Goal: Task Accomplishment & Management: Use online tool/utility

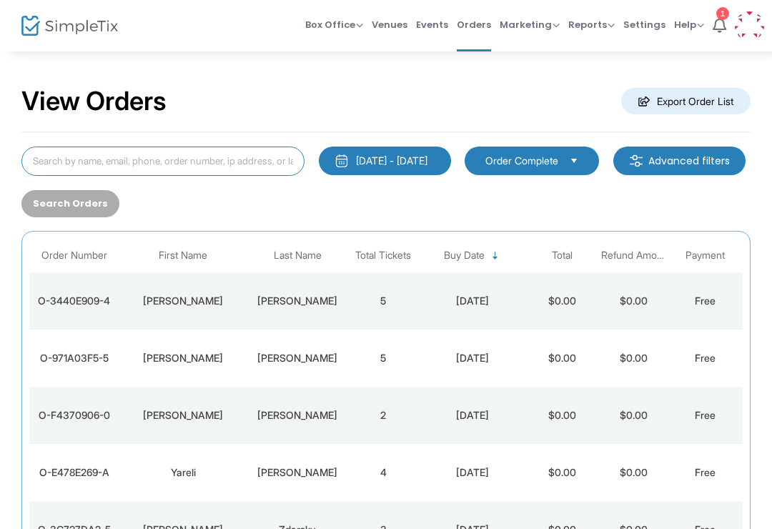
click at [229, 167] on input at bounding box center [162, 161] width 283 height 29
click at [447, 152] on button "[DATE] - [DATE]" at bounding box center [385, 161] width 132 height 29
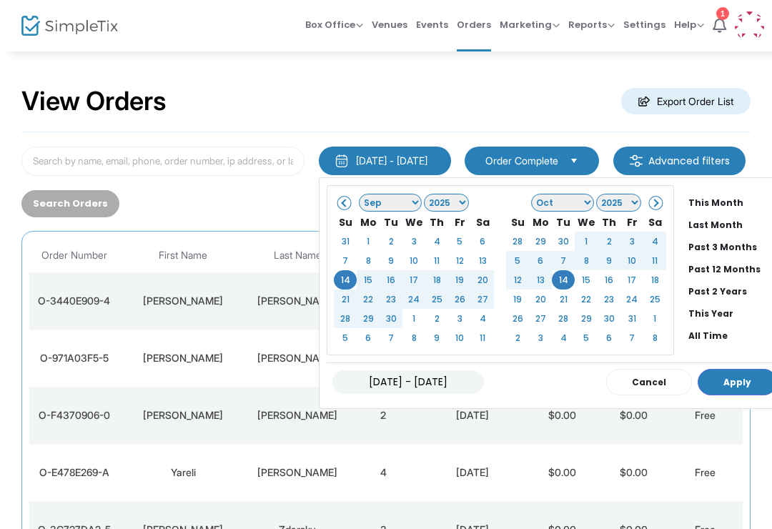
scroll to position [86, 0]
click at [726, 336] on li "All Time" at bounding box center [733, 337] width 100 height 22
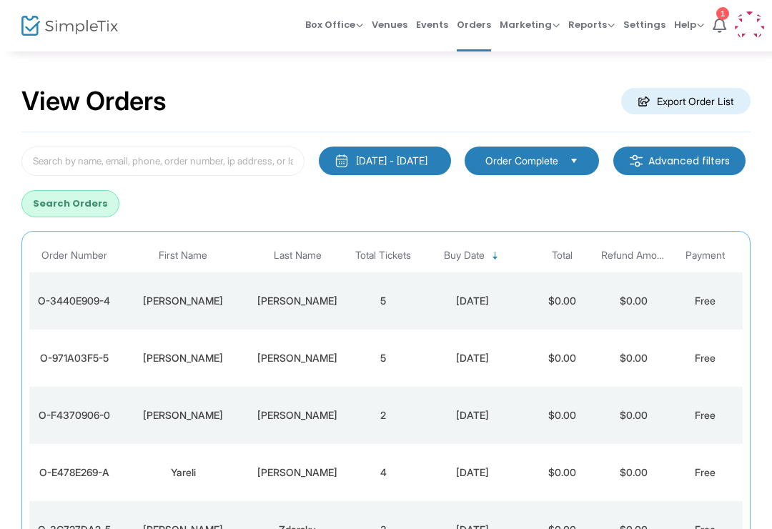
click at [741, 379] on td "Public Checkout" at bounding box center [775, 358] width 71 height 57
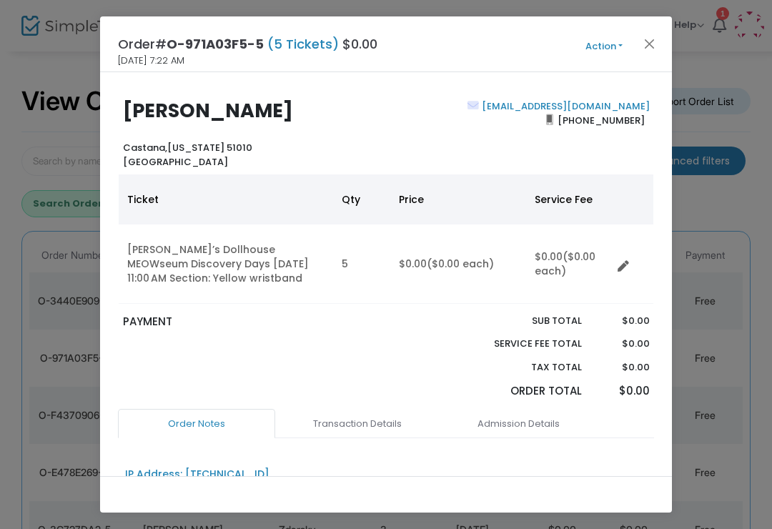
click at [654, 49] on button "Close" at bounding box center [649, 43] width 19 height 19
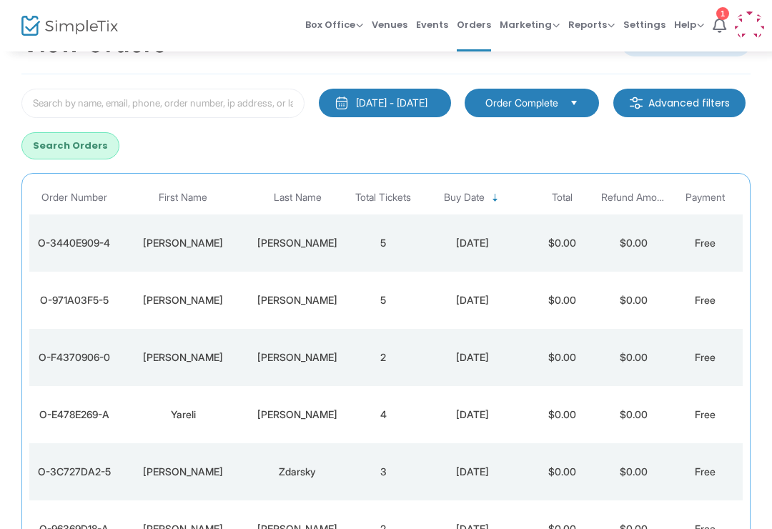
scroll to position [57, 0]
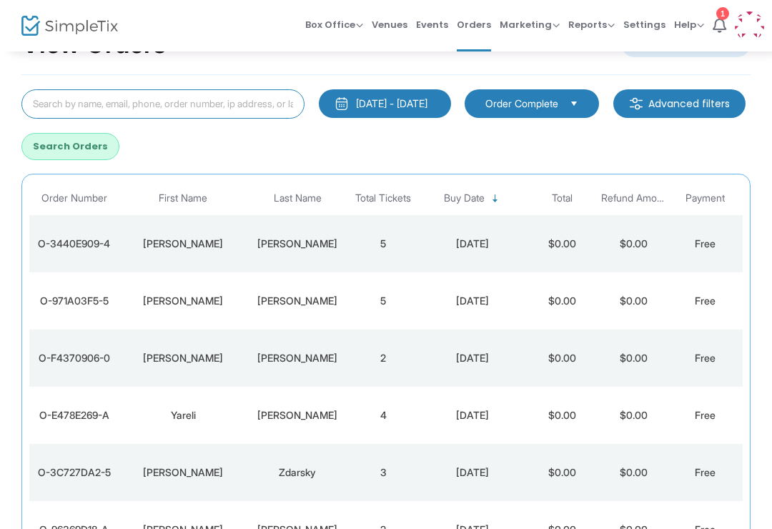
click at [269, 114] on input at bounding box center [162, 103] width 283 height 29
type input "[PERSON_NAME]"
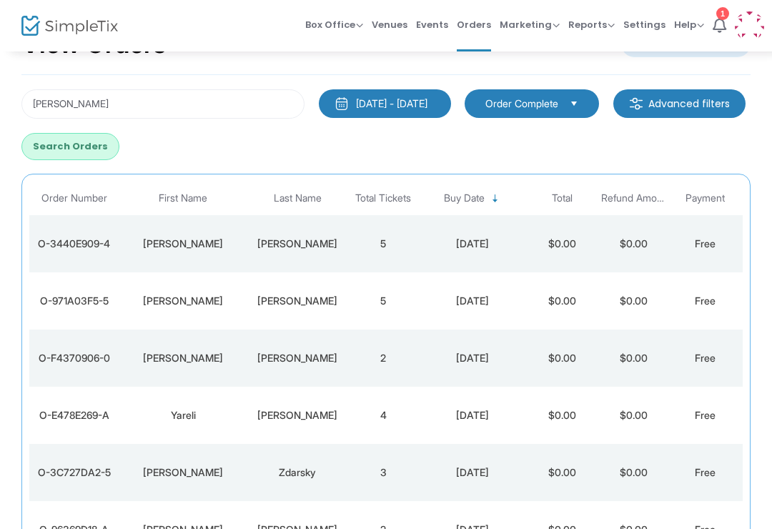
click at [119, 159] on button "Search Orders" at bounding box center [70, 146] width 98 height 27
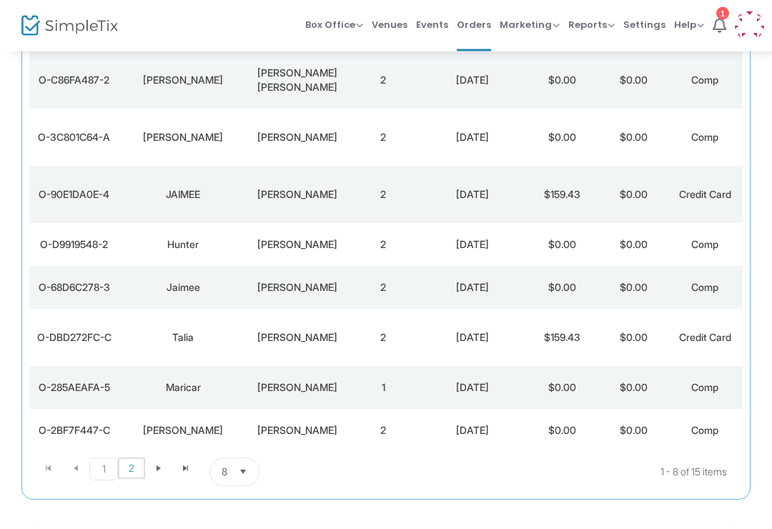
click at [124, 460] on span "2" at bounding box center [131, 468] width 27 height 21
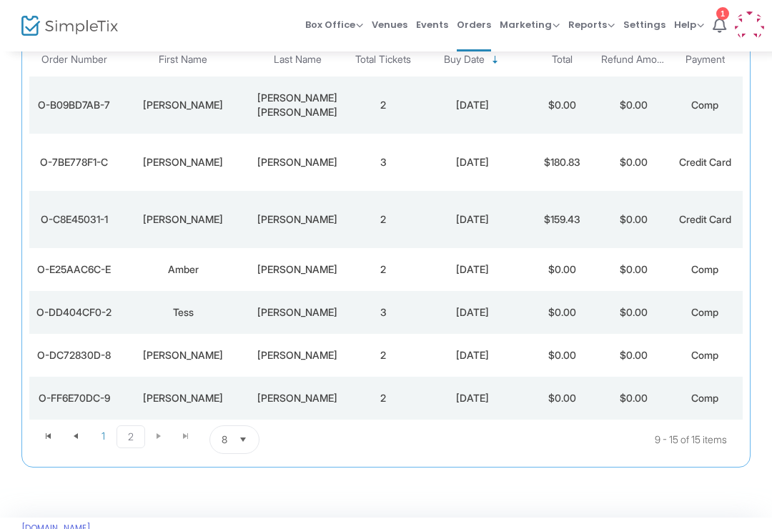
scroll to position [197, 0]
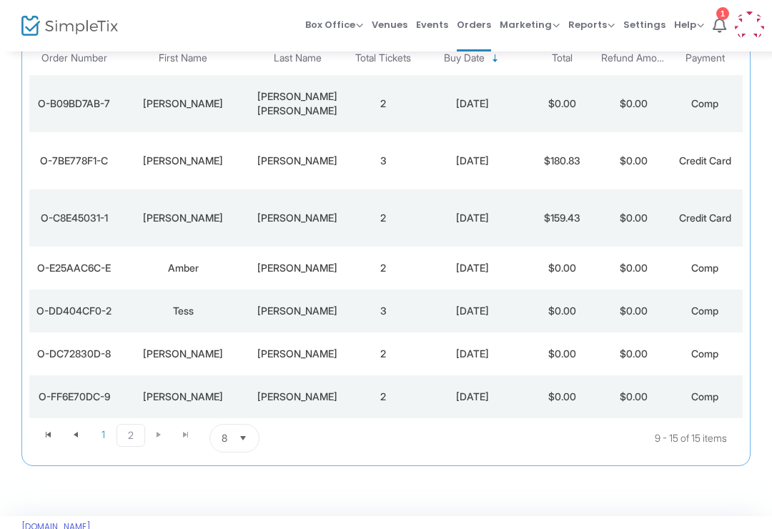
click at [495, 208] on td "[DATE]" at bounding box center [472, 217] width 107 height 57
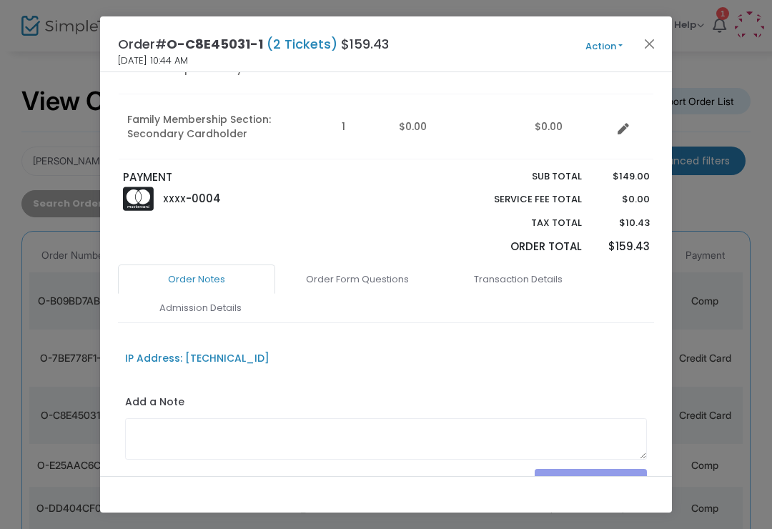
scroll to position [222, 0]
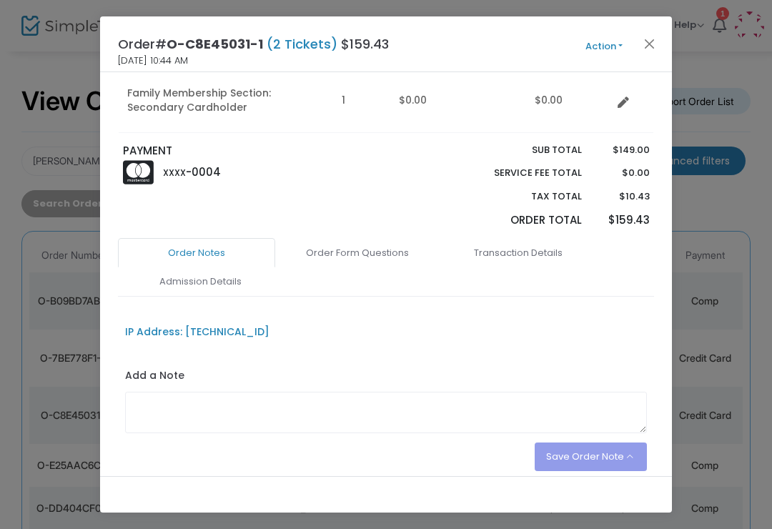
click at [235, 269] on link "Admission Details" at bounding box center [200, 282] width 157 height 30
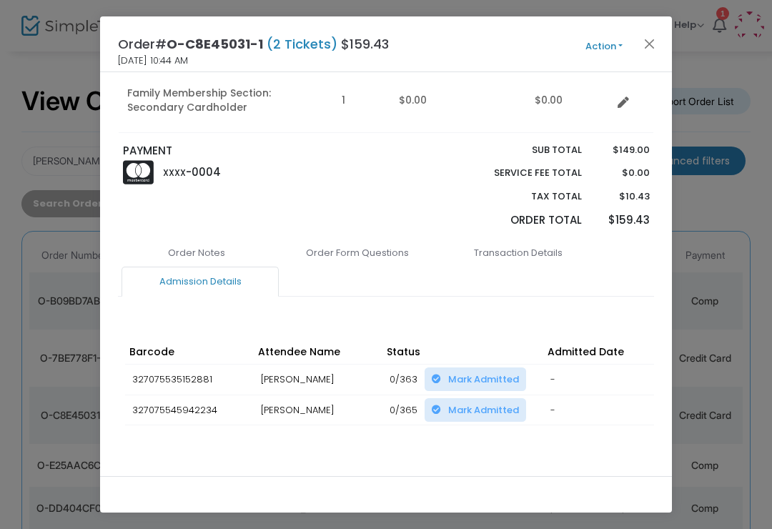
click at [212, 283] on link "Admission Details" at bounding box center [200, 282] width 157 height 30
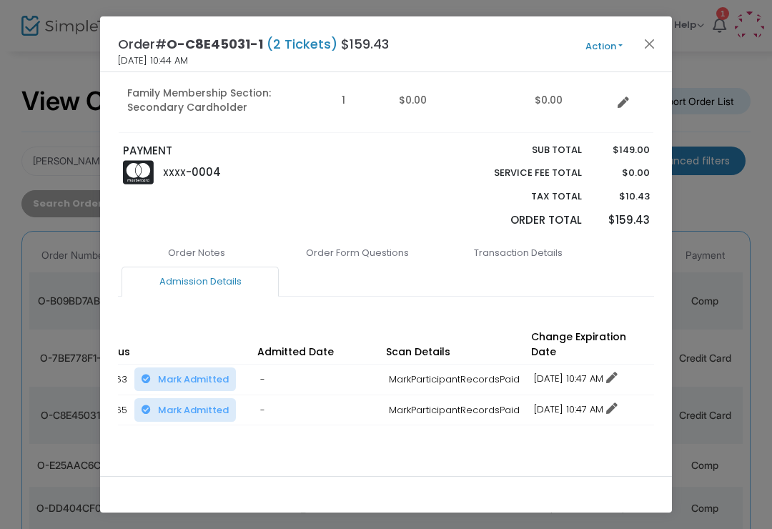
scroll to position [0, 289]
click at [655, 41] on button "Close" at bounding box center [649, 43] width 19 height 19
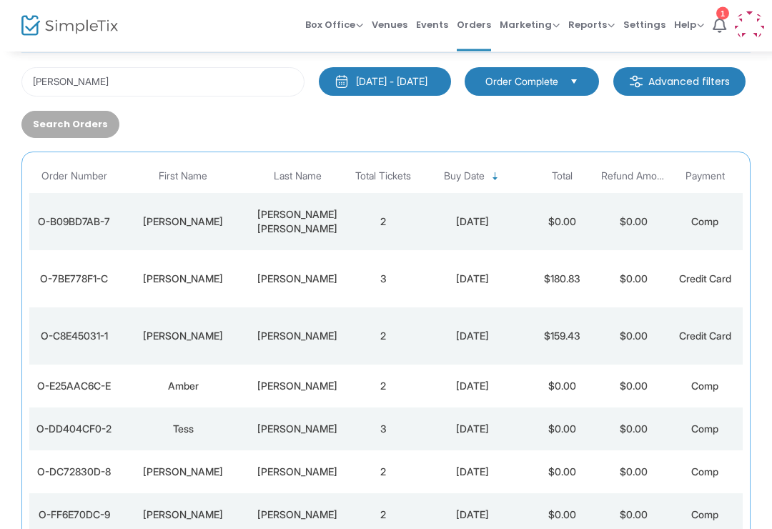
scroll to position [87, 0]
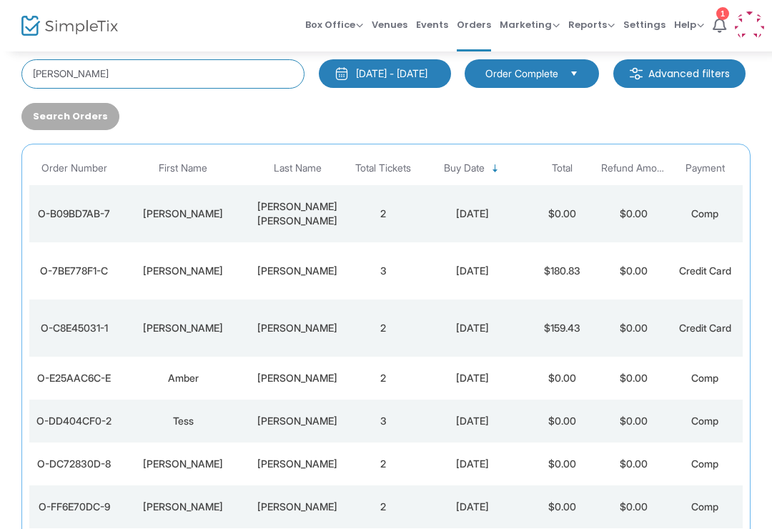
click at [47, 81] on input "[PERSON_NAME]" at bounding box center [162, 73] width 283 height 29
click at [54, 66] on input "[PERSON_NAME]" at bounding box center [162, 73] width 283 height 29
click at [62, 81] on input "[PERSON_NAME]" at bounding box center [162, 73] width 283 height 29
click at [62, 80] on input "[PERSON_NAME]" at bounding box center [162, 73] width 283 height 29
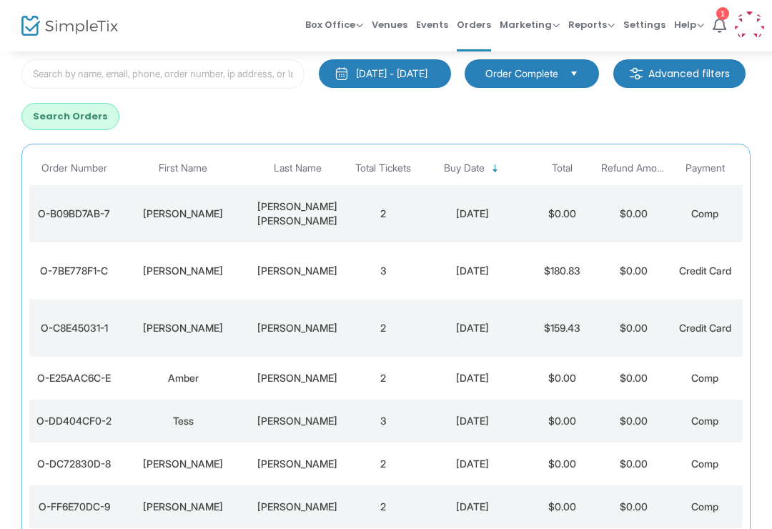
click at [119, 104] on button "Search Orders" at bounding box center [70, 116] width 98 height 27
